Goal: Navigation & Orientation: Find specific page/section

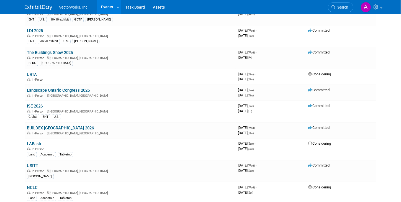
scroll to position [339, 0]
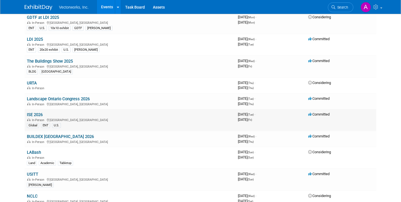
click at [30, 117] on link "ISE 2026" at bounding box center [35, 114] width 16 height 5
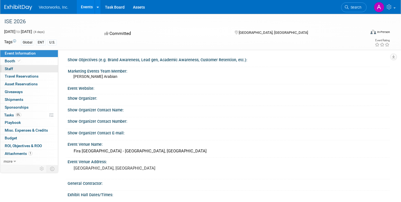
click at [26, 67] on link "0 Staff 0" at bounding box center [29, 68] width 58 height 7
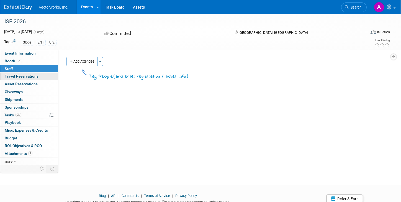
click at [22, 78] on span "Travel Reservations 0" at bounding box center [22, 76] width 34 height 4
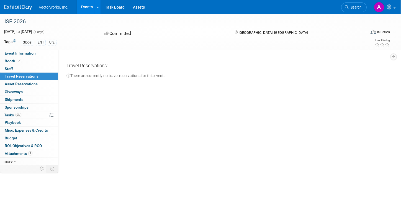
click at [91, 7] on link "Events" at bounding box center [87, 7] width 20 height 14
